Goal: Task Accomplishment & Management: Complete application form

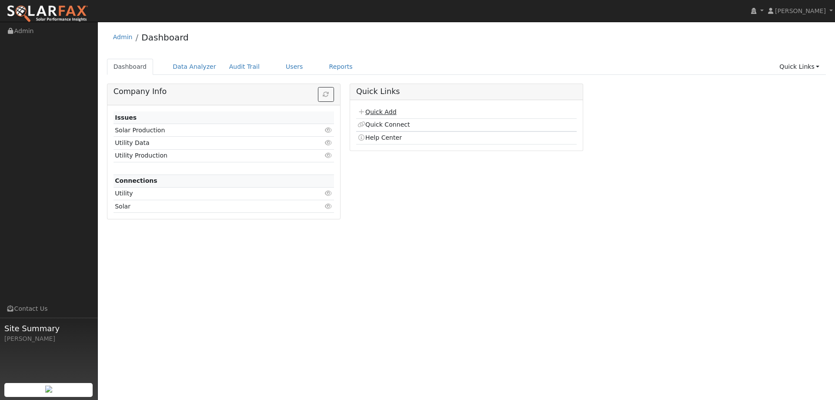
click at [392, 111] on link "Quick Add" at bounding box center [376, 111] width 39 height 7
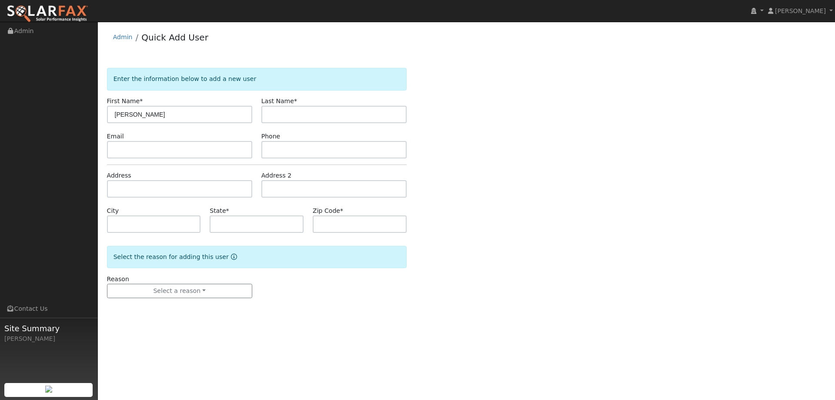
type input "James"
click at [280, 107] on input "text" at bounding box center [333, 114] width 145 height 17
click at [281, 107] on input "text" at bounding box center [333, 114] width 145 height 17
type input "Voigh"
click at [323, 151] on input "text" at bounding box center [333, 149] width 145 height 17
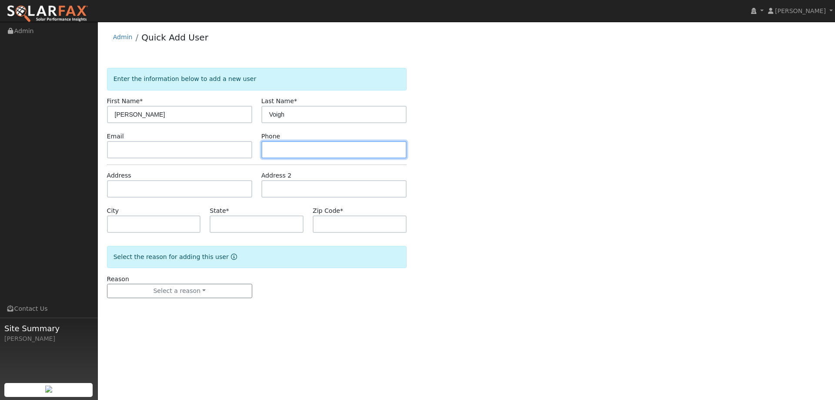
paste input "(916) 626-9261"
type input "(916) 626-9261"
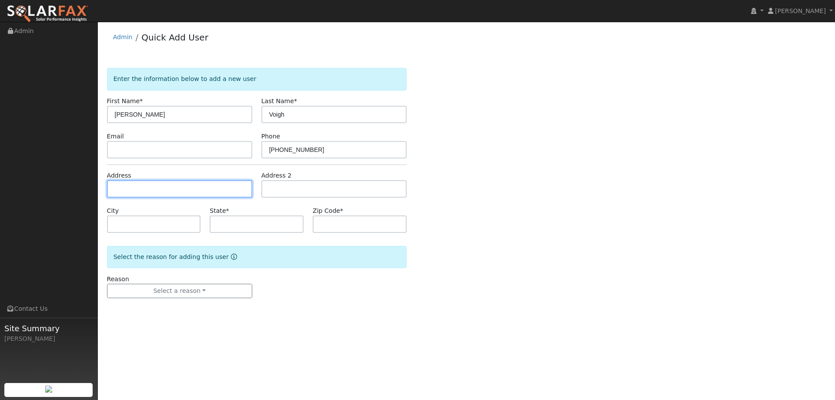
click at [242, 191] on input "text" at bounding box center [179, 188] width 145 height 17
paste input "3002 Crestwood Way"
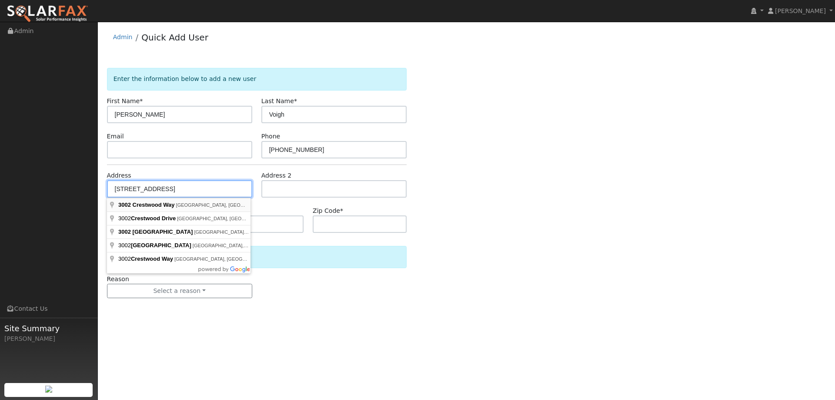
type input "3002 Crestwood Way"
type input "Rocklin"
type input "CA"
type input "95765"
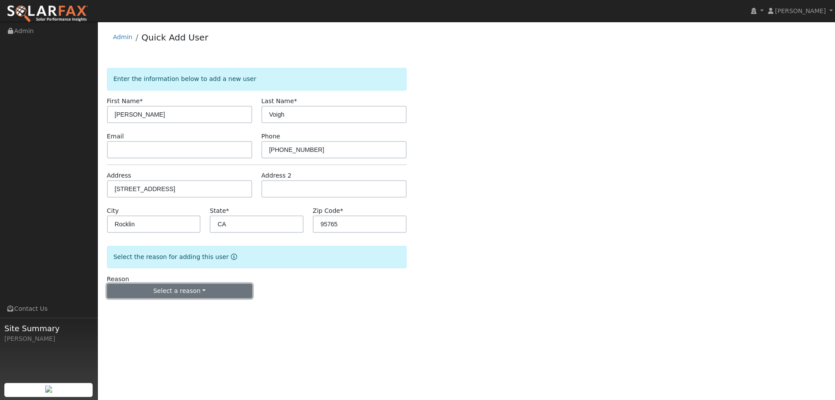
click at [170, 287] on button "Select a reason" at bounding box center [179, 290] width 145 height 15
click at [160, 306] on link "New lead" at bounding box center [155, 309] width 96 height 12
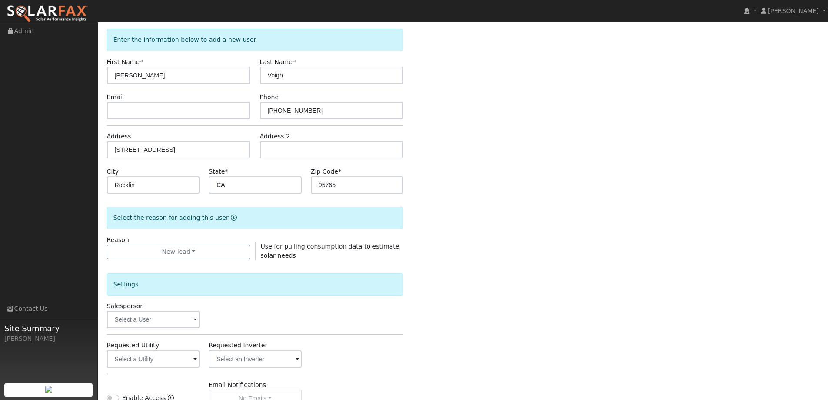
scroll to position [87, 0]
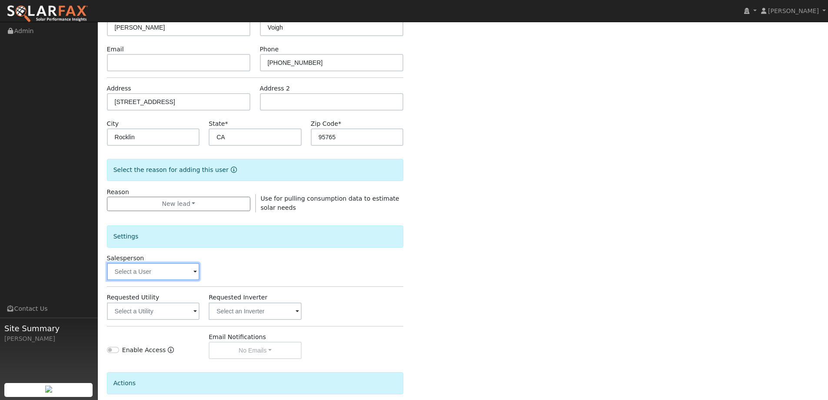
click at [167, 268] on input "text" at bounding box center [153, 271] width 93 height 17
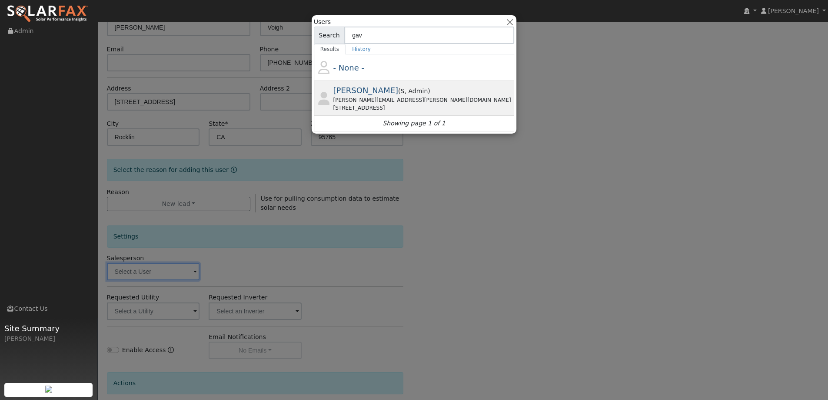
type input "gav"
click at [396, 96] on div "Gavin Steiner ( S , Admin ) gavin.steiner@ambrosesolar.com 17 Apollo Rd, Tiburo…" at bounding box center [423, 97] width 180 height 27
type input "Gavin Steiner"
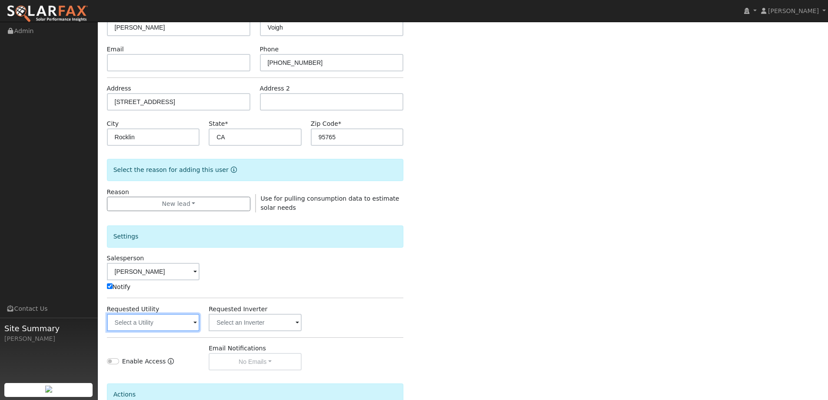
click at [169, 328] on input "text" at bounding box center [153, 321] width 93 height 17
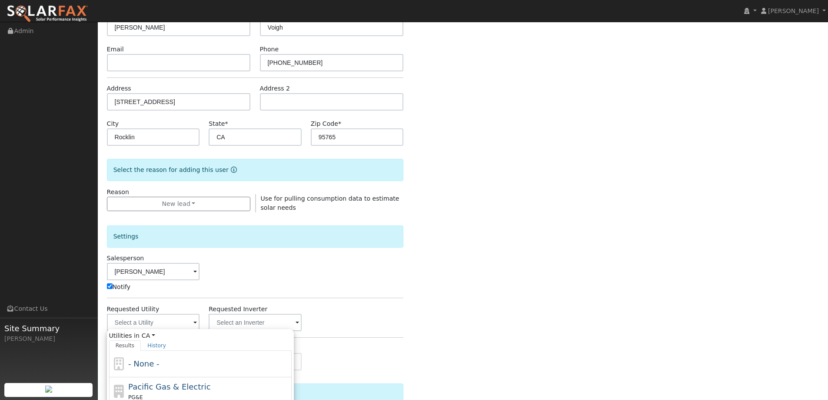
drag, startPoint x: 182, startPoint y: 383, endPoint x: 189, endPoint y: 357, distance: 27.0
click at [183, 383] on span "Pacific Gas & Electric" at bounding box center [169, 386] width 82 height 9
type input "Pacific Gas & Electric"
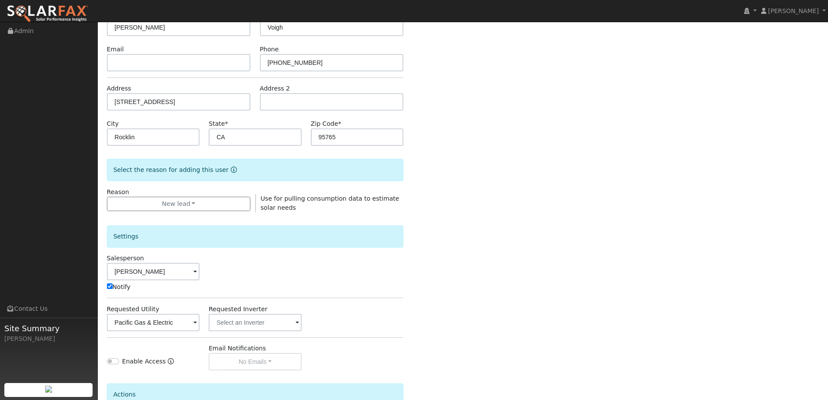
scroll to position [175, 0]
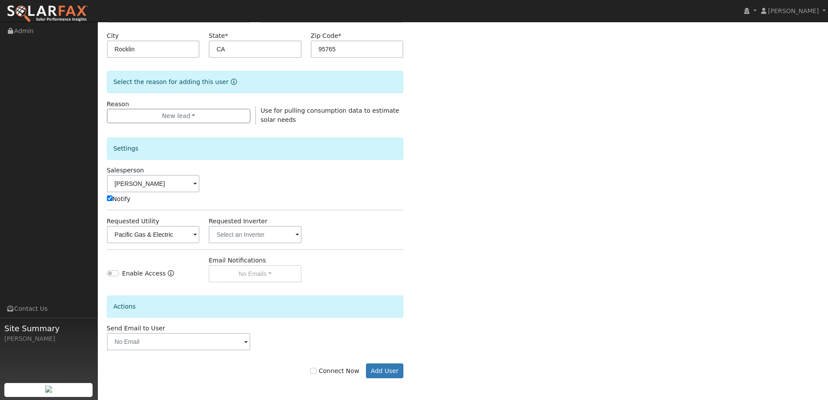
click at [350, 370] on label "Connect Now" at bounding box center [334, 370] width 49 height 9
click at [316, 370] on input "Connect Now" at bounding box center [313, 370] width 6 height 6
checkbox input "true"
click at [393, 371] on button "Add User" at bounding box center [385, 370] width 38 height 15
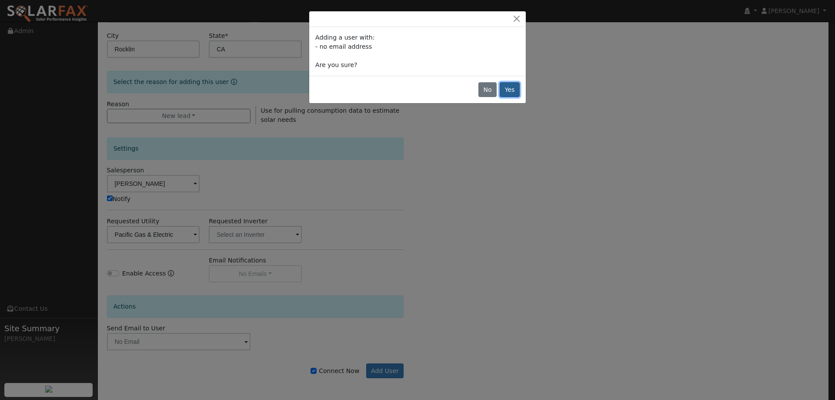
click at [502, 86] on button "Yes" at bounding box center [510, 89] width 20 height 15
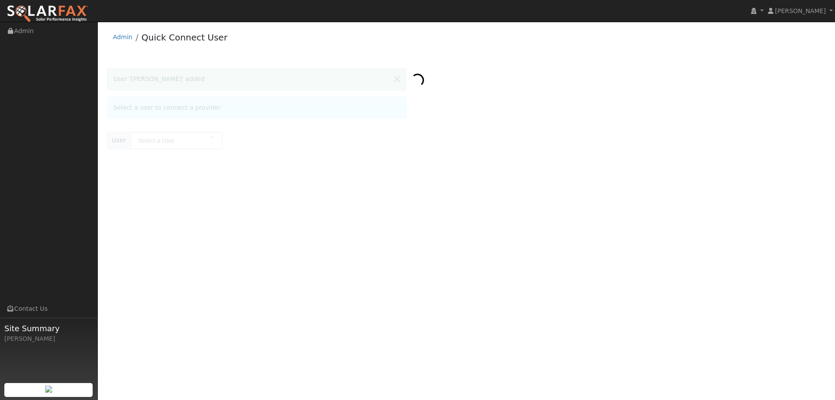
type input "[PERSON_NAME]"
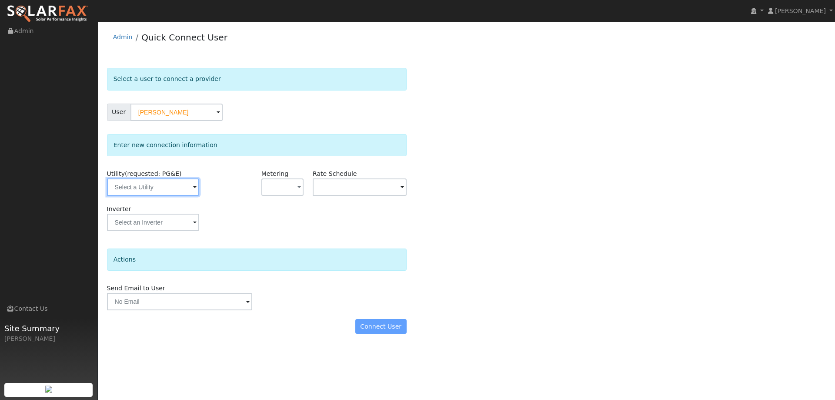
click at [151, 187] on input "text" at bounding box center [153, 186] width 92 height 17
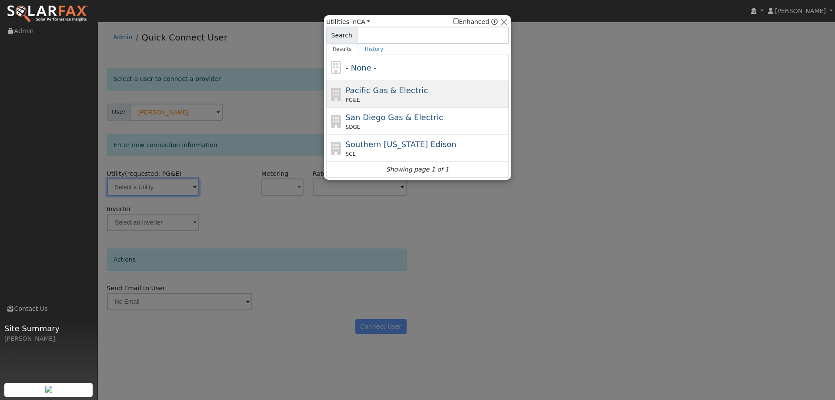
click at [348, 87] on span "Pacific Gas & Electric" at bounding box center [387, 90] width 82 height 9
type input "PG&E"
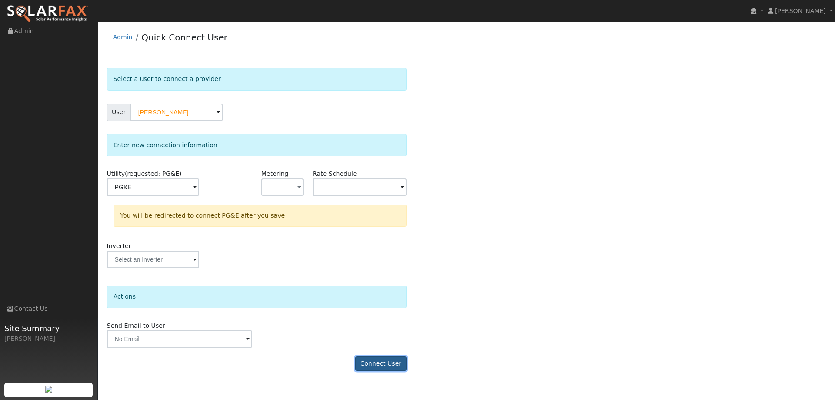
click at [380, 357] on button "Connect User" at bounding box center [380, 363] width 51 height 15
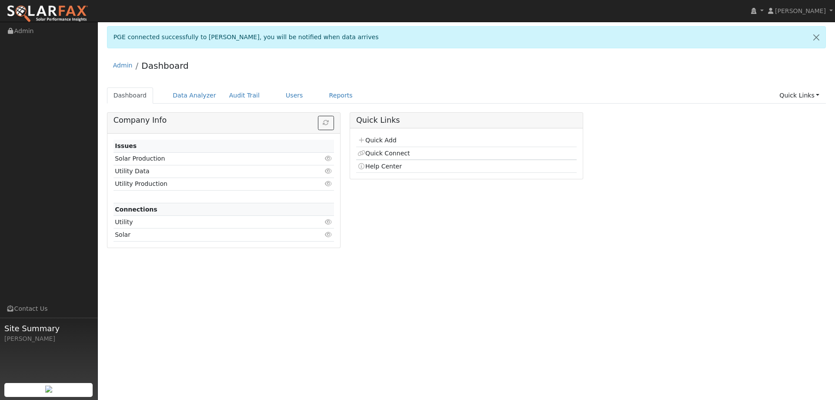
click at [393, 144] on td "Quick Add" at bounding box center [466, 140] width 220 height 13
click at [390, 143] on link "Quick Add" at bounding box center [376, 140] width 39 height 7
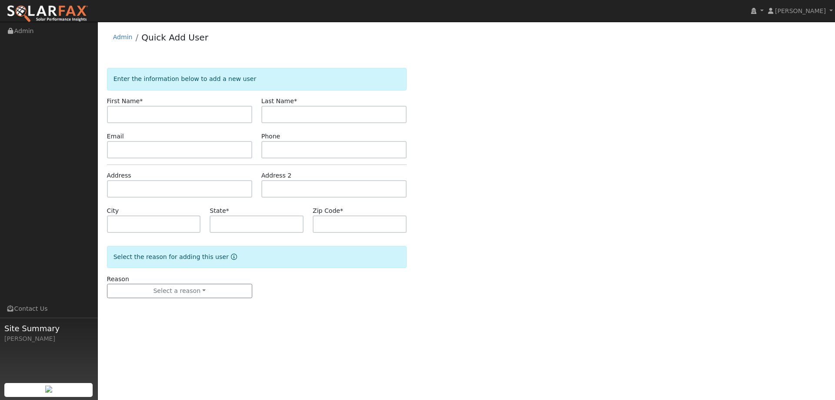
click at [220, 116] on input "text" at bounding box center [179, 114] width 145 height 17
type input "[PERSON_NAME]"
click at [270, 118] on input "text" at bounding box center [333, 114] width 145 height 17
type input "[PERSON_NAME]"
click at [200, 153] on input "text" at bounding box center [179, 149] width 145 height 17
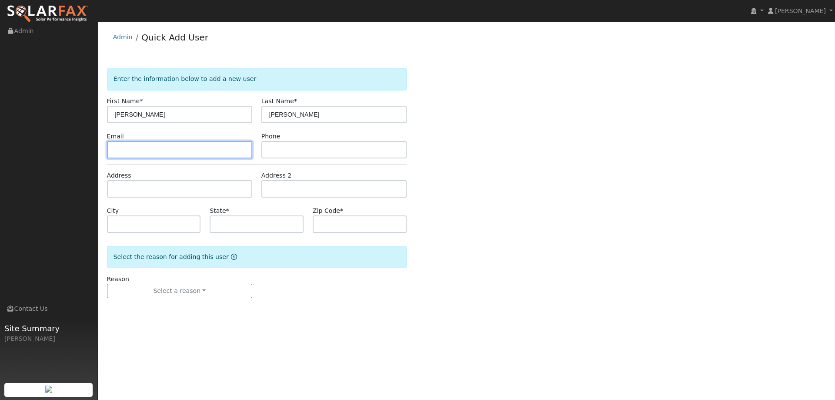
paste input "[EMAIL_ADDRESS][DOMAIN_NAME]"
type input "[EMAIL_ADDRESS][DOMAIN_NAME]"
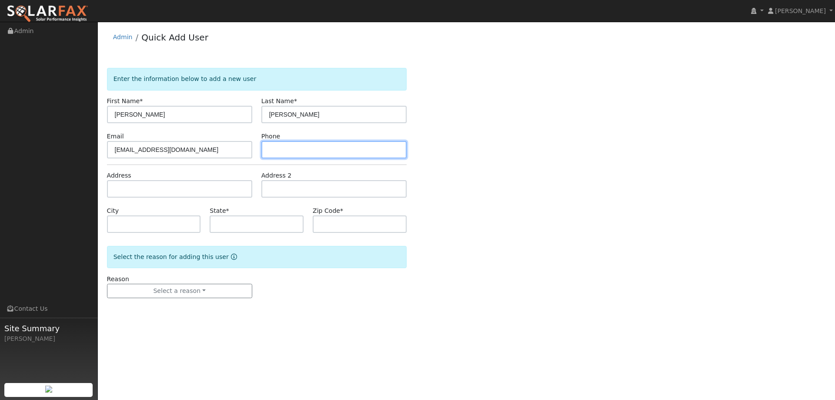
click at [354, 142] on input "text" at bounding box center [333, 149] width 145 height 17
paste input "[PHONE_NUMBER]"
type input "[PHONE_NUMBER]"
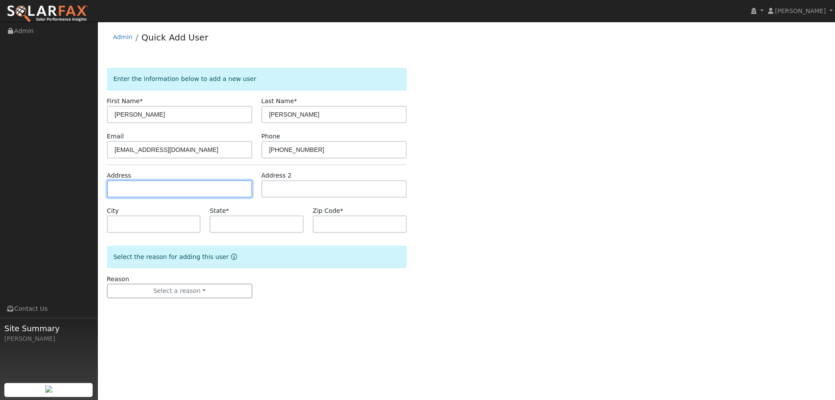
click at [162, 184] on input "text" at bounding box center [179, 188] width 145 height 17
paste input "[STREET_ADDRESS]"
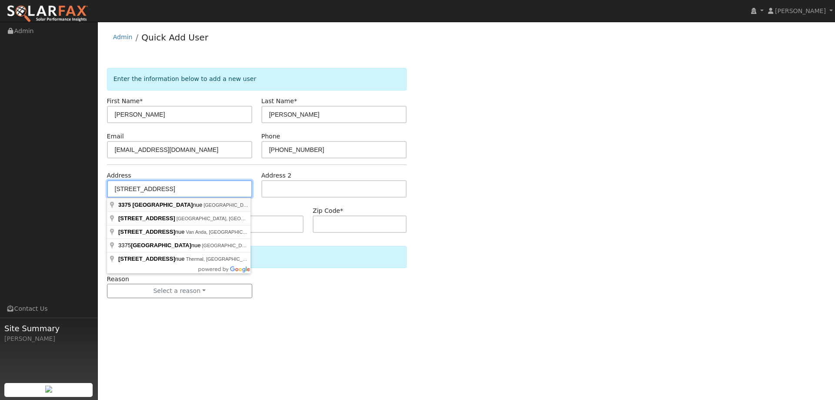
type input "[STREET_ADDRESS]"
type input "Rocklin"
type input "CA"
type input "95677"
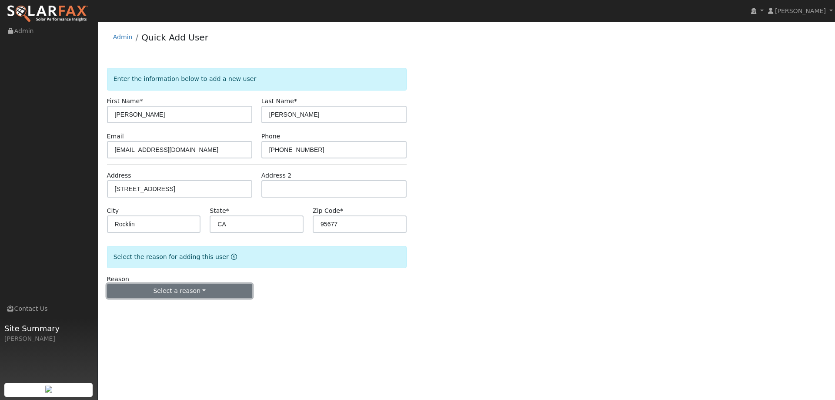
click at [159, 295] on button "Select a reason" at bounding box center [179, 290] width 145 height 15
click at [156, 312] on link "New lead" at bounding box center [155, 309] width 96 height 12
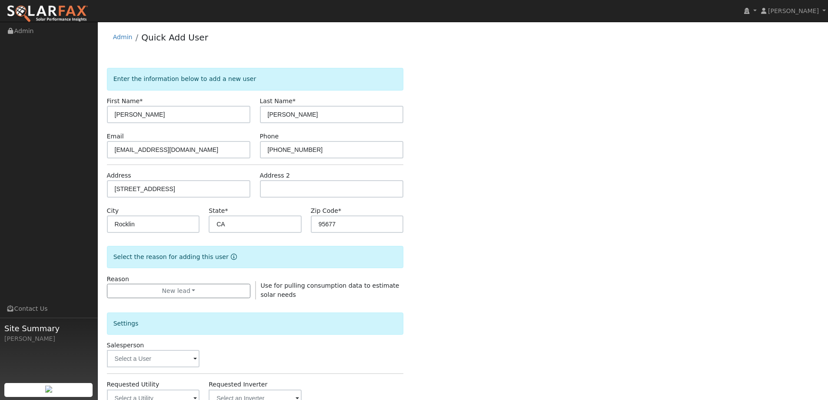
scroll to position [163, 0]
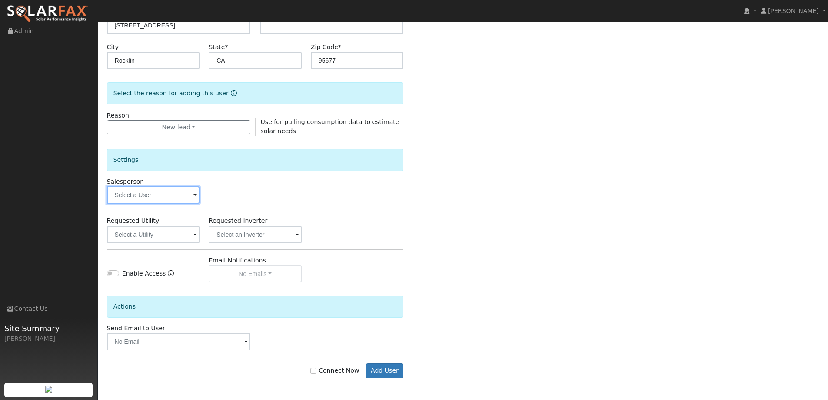
click at [135, 197] on input "text" at bounding box center [153, 194] width 93 height 17
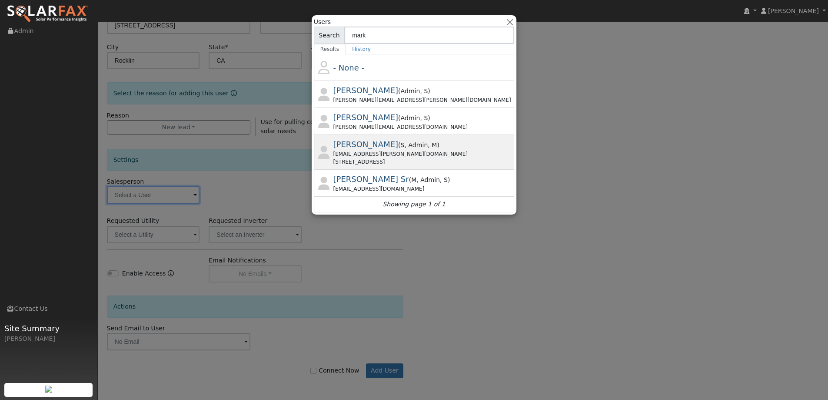
type input "mark"
click at [392, 157] on div "mark.schroeder@ambrosesolar.com" at bounding box center [423, 154] width 180 height 8
type input "Mark Schroeder"
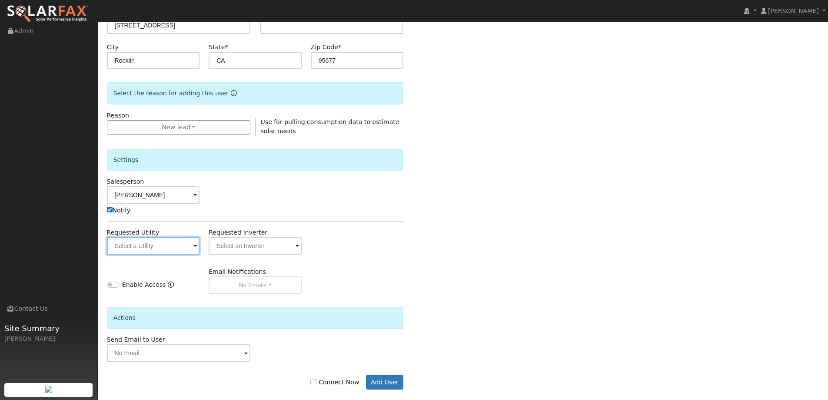
click at [159, 246] on input "text" at bounding box center [153, 245] width 93 height 17
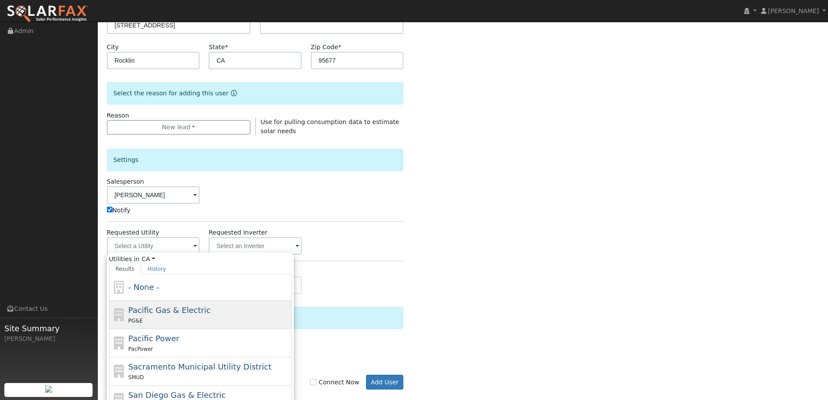
click at [155, 326] on div "Pacific Gas & Electric PG&E" at bounding box center [200, 314] width 183 height 28
type input "Pacific Gas & Electric"
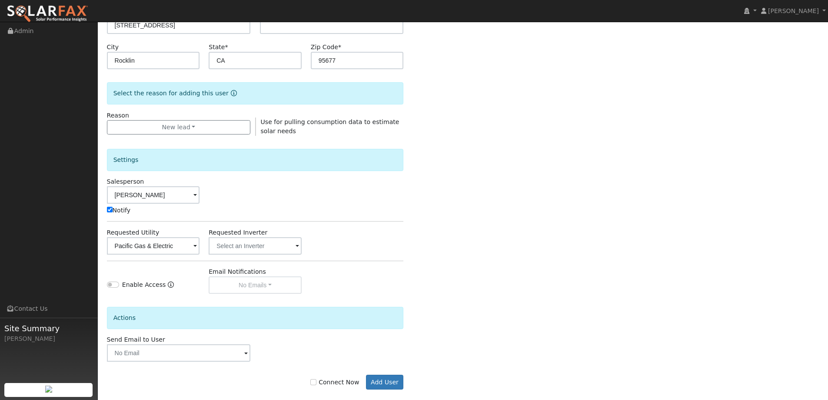
click at [355, 384] on label "Connect Now" at bounding box center [334, 381] width 49 height 9
click at [316, 384] on input "Connect Now" at bounding box center [313, 382] width 6 height 6
checkbox input "true"
click at [382, 379] on button "Add User" at bounding box center [385, 381] width 38 height 15
